Goal: Task Accomplishment & Management: Use online tool/utility

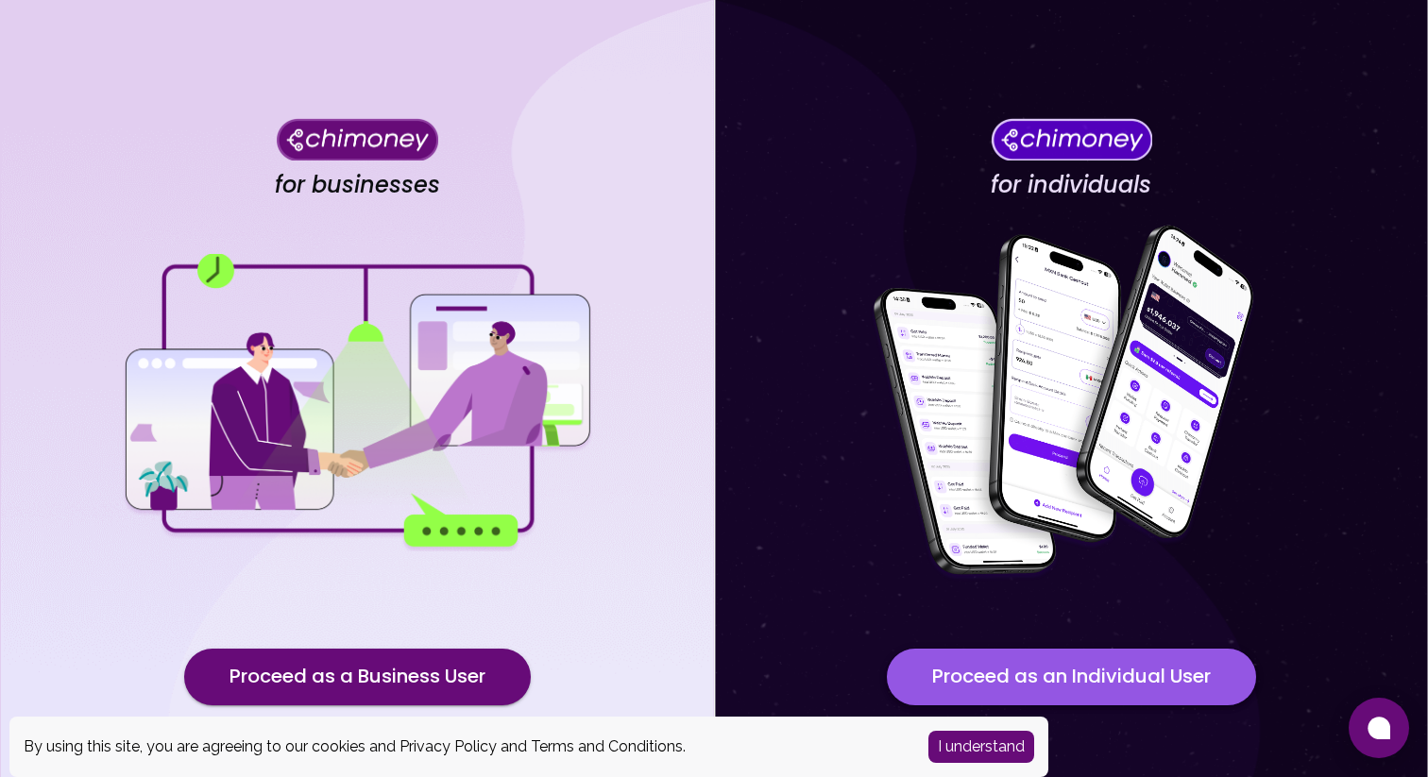
click at [1020, 669] on button "Proceed as an Individual User" at bounding box center [1071, 677] width 369 height 57
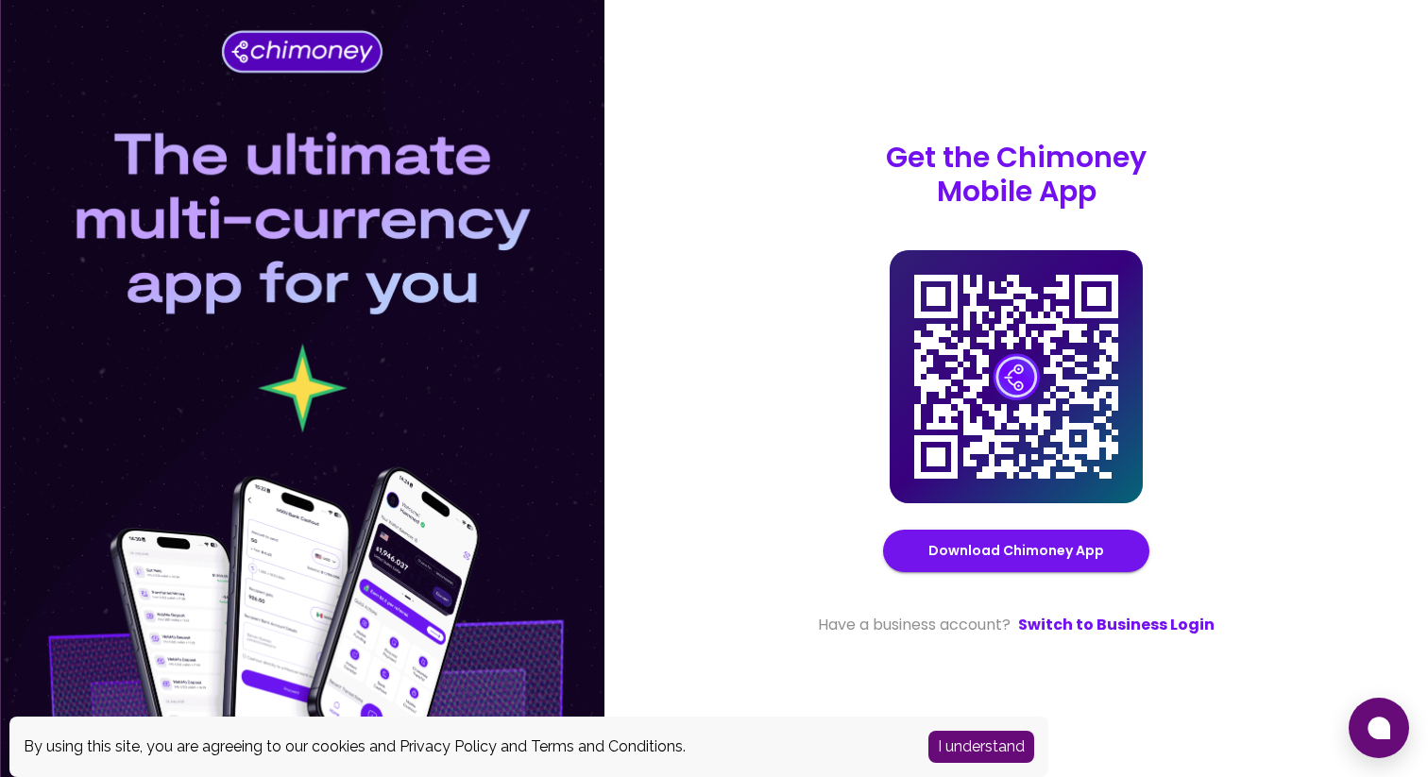
click at [982, 746] on button "I understand" at bounding box center [981, 747] width 106 height 32
